Goal: Information Seeking & Learning: Check status

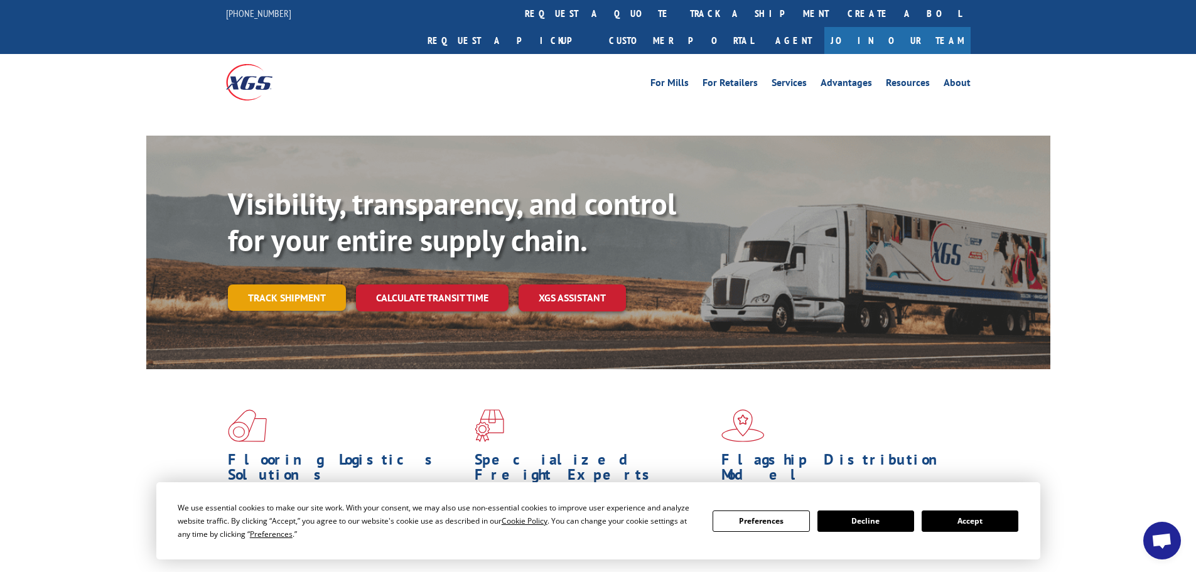
click at [340, 284] on link "Track shipment" at bounding box center [287, 297] width 118 height 26
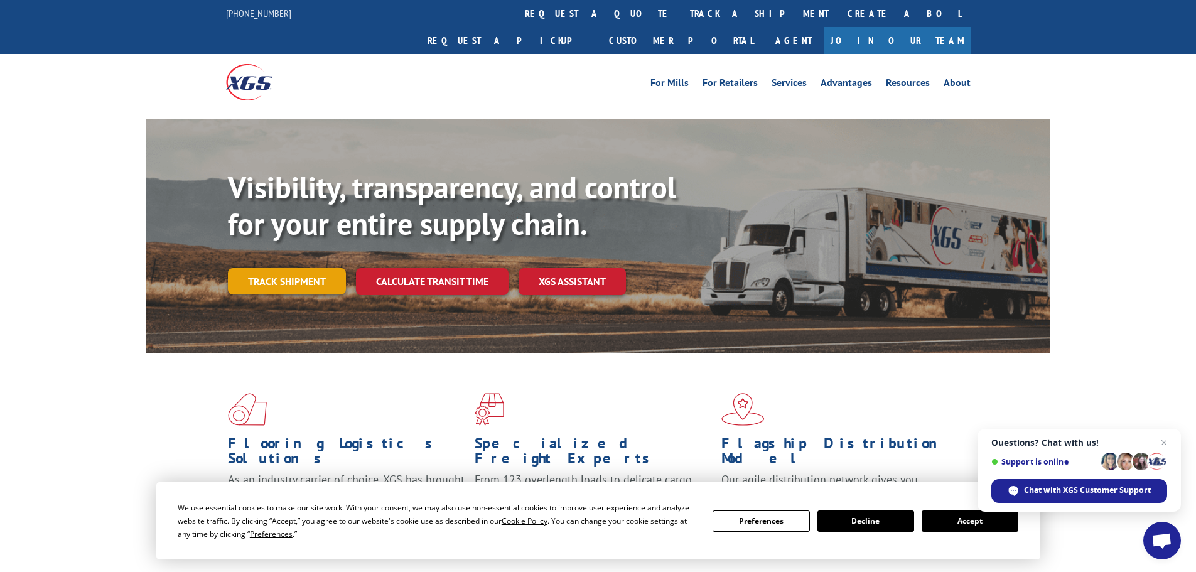
click at [285, 268] on link "Track shipment" at bounding box center [287, 281] width 118 height 26
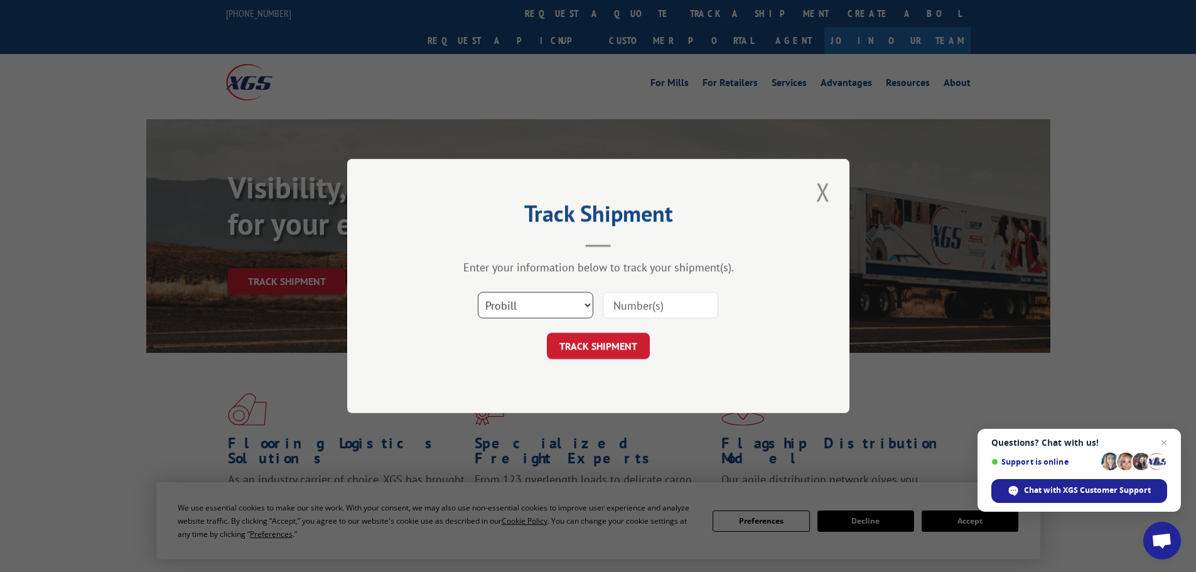
click at [587, 308] on select "Select category... Probill BOL PO" at bounding box center [535, 305] width 115 height 26
select select "po"
click at [478, 292] on select "Select category... Probill BOL PO" at bounding box center [535, 305] width 115 height 26
paste input "36548099"
type input "36548099"
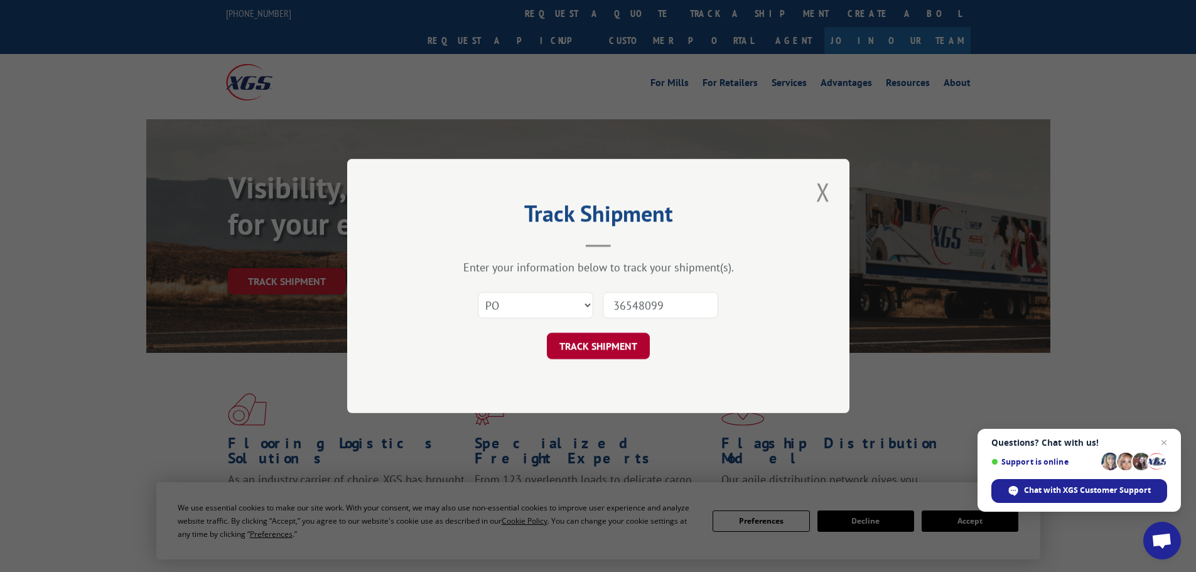
click at [610, 341] on button "TRACK SHIPMENT" at bounding box center [598, 346] width 103 height 26
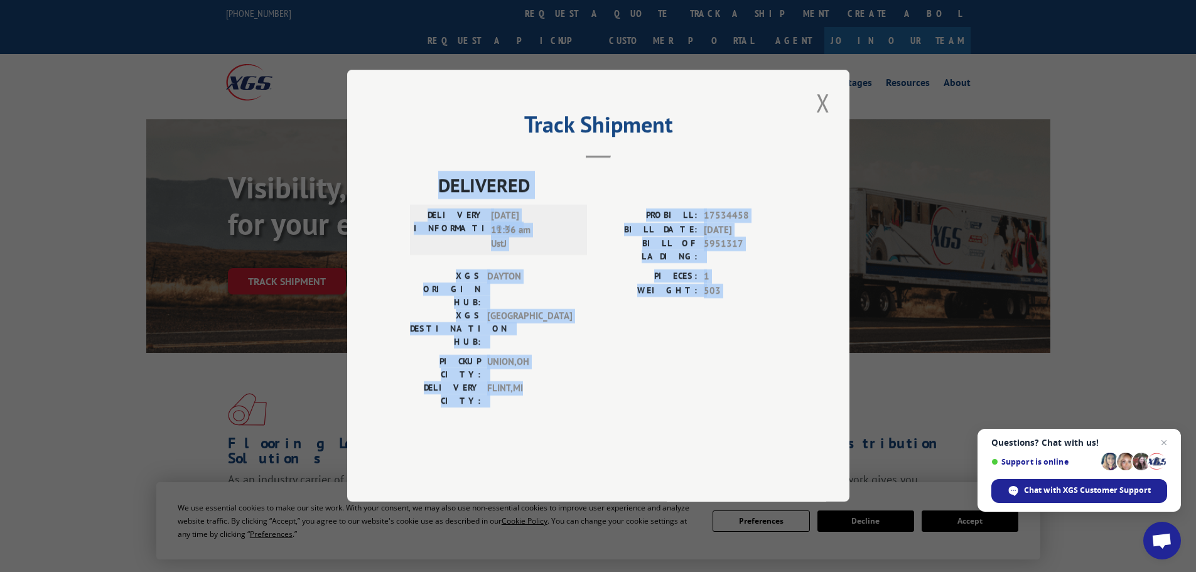
drag, startPoint x: 528, startPoint y: 366, endPoint x: 435, endPoint y: 222, distance: 172.2
click at [435, 222] on div "DELIVERED DELIVERY INFORMATION: [DATE] 11:36 am UstJ PROBILL: 17534458 BILL DAT…" at bounding box center [598, 292] width 377 height 243
copy div "DELIVERED DELIVERY INFORMATION: [DATE] 11:36 am UstJ PROBILL: 17534458 BILL DAT…"
click at [819, 120] on button "Close modal" at bounding box center [822, 102] width 21 height 35
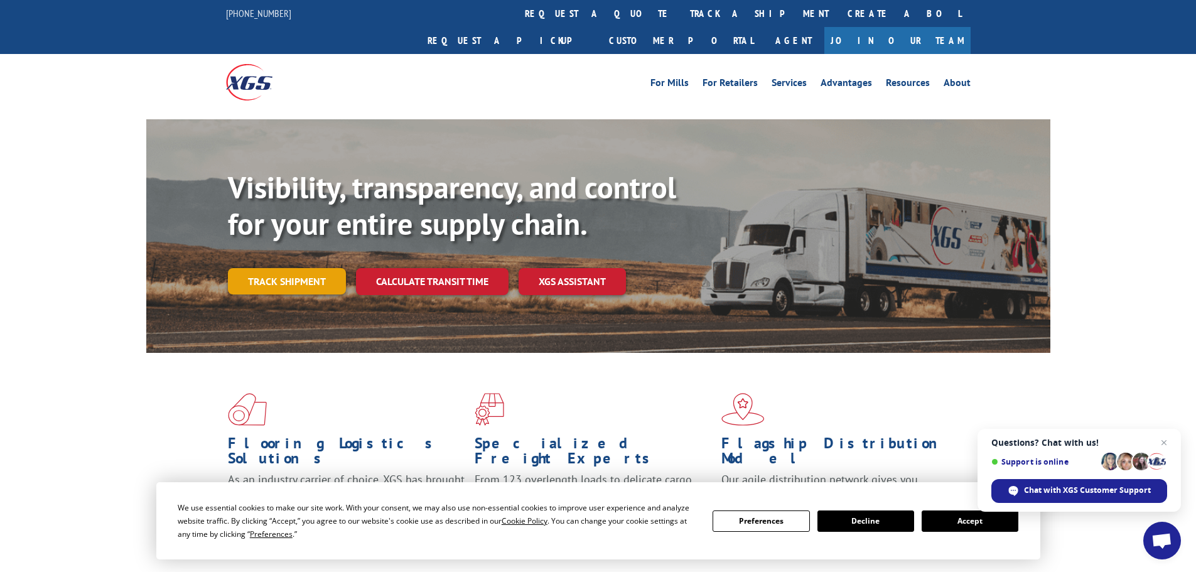
click at [333, 268] on link "Track shipment" at bounding box center [287, 281] width 118 height 26
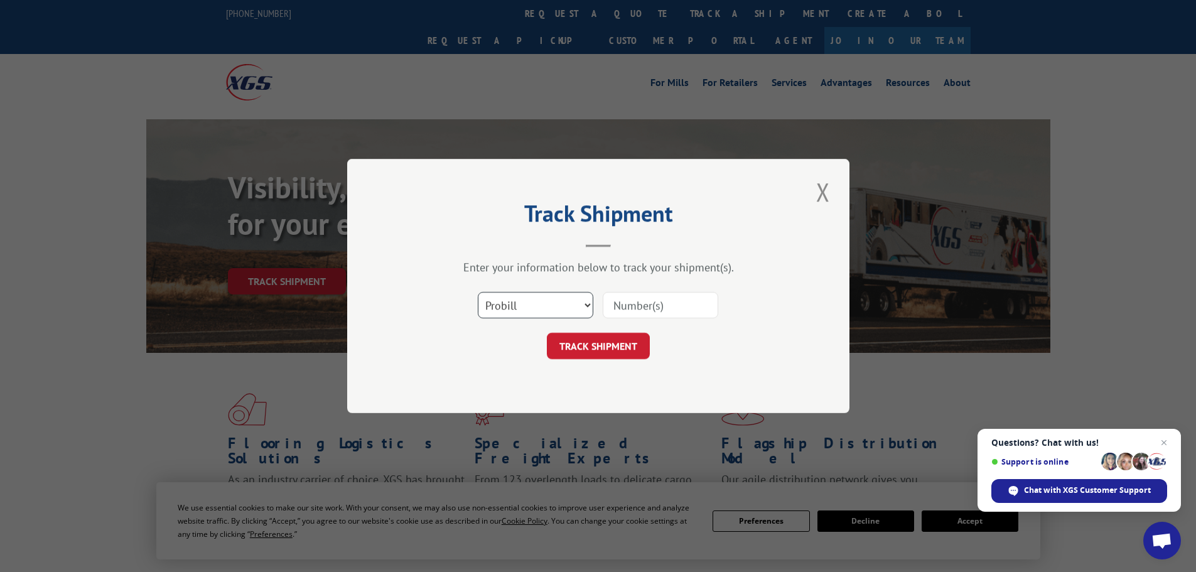
click at [533, 308] on select "Select category... Probill BOL PO" at bounding box center [535, 305] width 115 height 26
select select "po"
click at [478, 292] on select "Select category... Probill BOL PO" at bounding box center [535, 305] width 115 height 26
paste input "36548111"
type input "36548111"
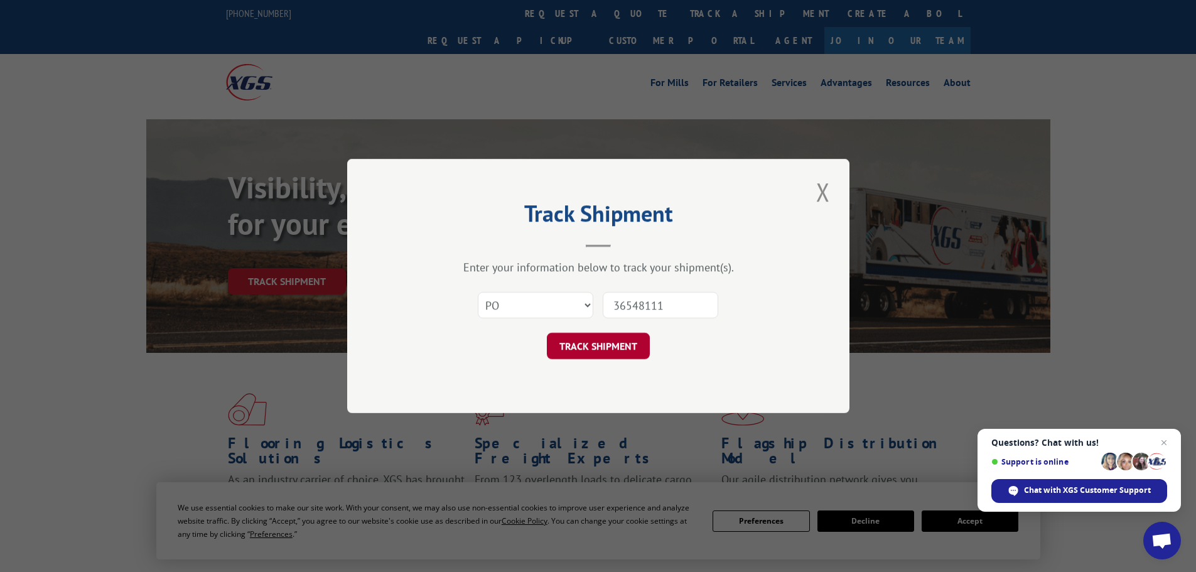
click at [597, 345] on button "TRACK SHIPMENT" at bounding box center [598, 346] width 103 height 26
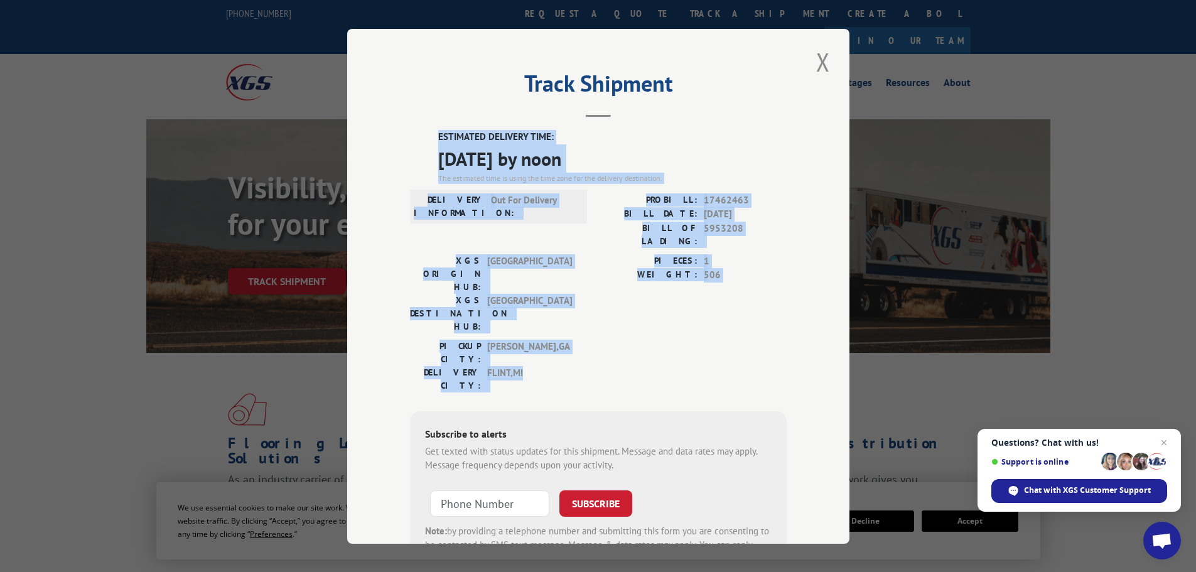
drag, startPoint x: 553, startPoint y: 310, endPoint x: 428, endPoint y: 133, distance: 216.6
click at [428, 133] on div "ESTIMATED DELIVERY TIME: [DATE] by noon The estimated time is using the time zo…" at bounding box center [598, 355] width 377 height 451
copy div "ESTIMATED DELIVERY TIME: [DATE] by noon The estimated time is using the time zo…"
click at [817, 61] on button "Close modal" at bounding box center [822, 62] width 21 height 35
